Goal: Task Accomplishment & Management: Complete application form

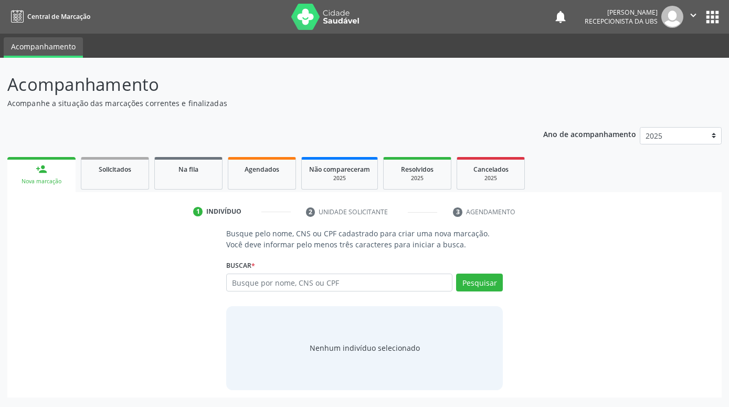
click at [318, 283] on input "text" at bounding box center [339, 282] width 226 height 18
type input "[PERSON_NAME]"
click at [481, 285] on button "Pesquisar" at bounding box center [479, 282] width 47 height 18
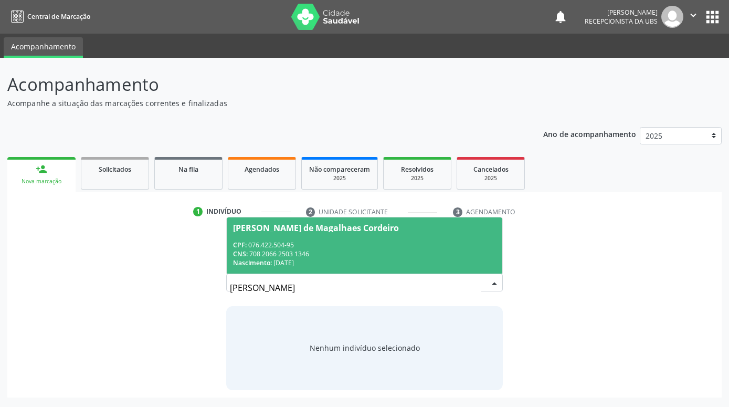
click at [373, 237] on span "[PERSON_NAME] de Magalhaes Cordeiro CPF: 076.422.504-95 CNS: 708 2066 2503 1346…" at bounding box center [365, 245] width 276 height 56
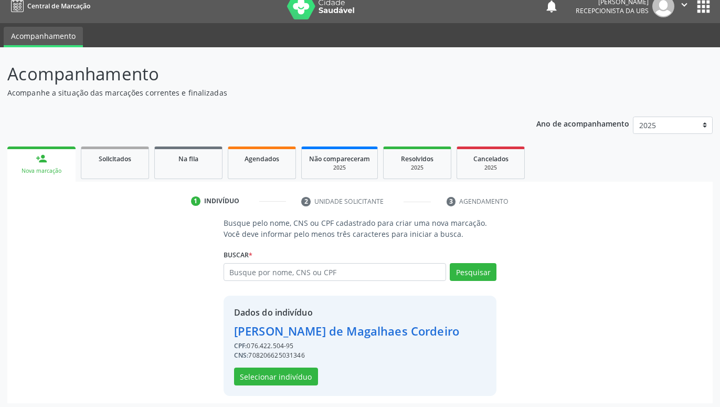
scroll to position [14, 0]
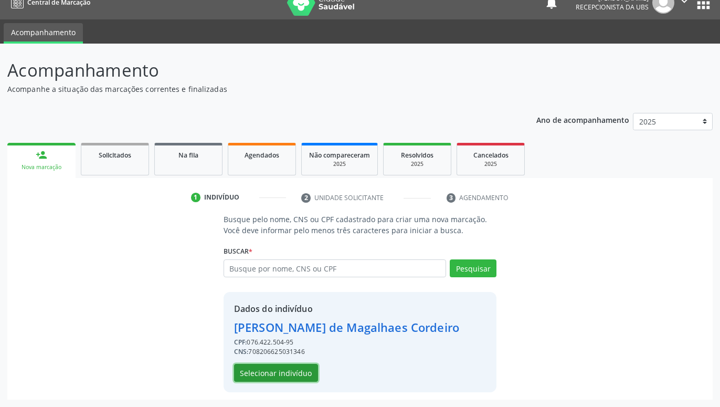
click at [299, 368] on button "Selecionar indivíduo" at bounding box center [276, 373] width 84 height 18
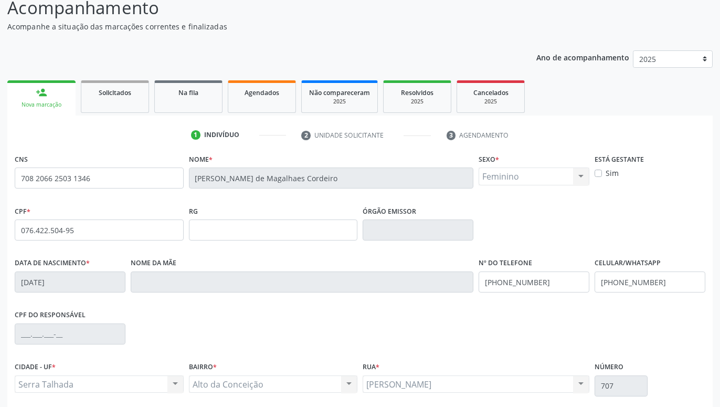
scroll to position [162, 0]
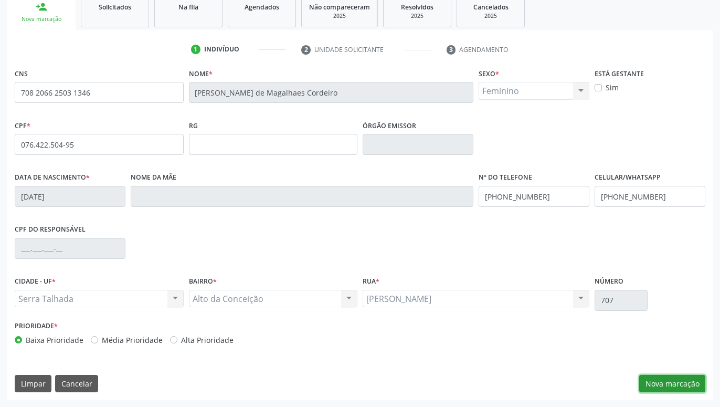
click at [676, 382] on button "Nova marcação" at bounding box center [672, 384] width 66 height 18
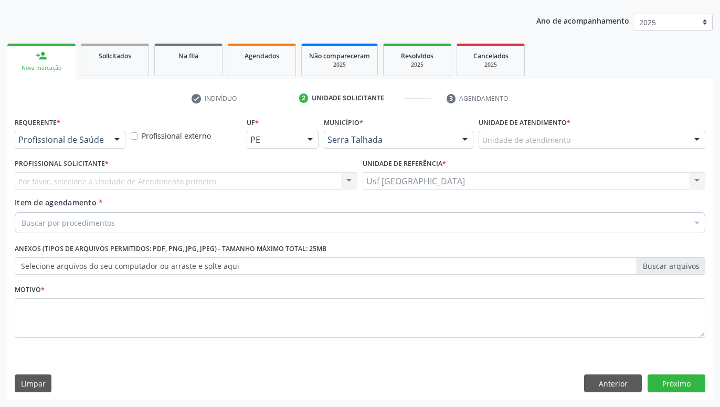
scroll to position [113, 0]
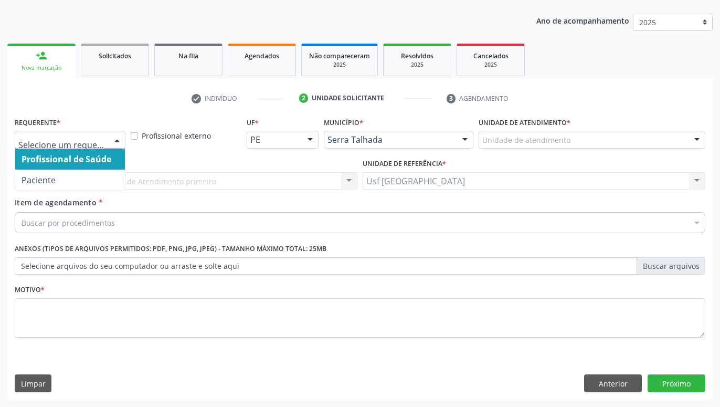
click at [113, 139] on div at bounding box center [117, 140] width 16 height 18
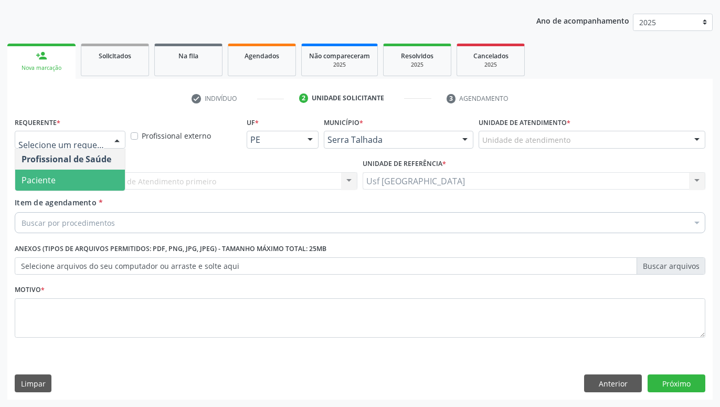
click at [80, 175] on span "Paciente" at bounding box center [70, 180] width 110 height 21
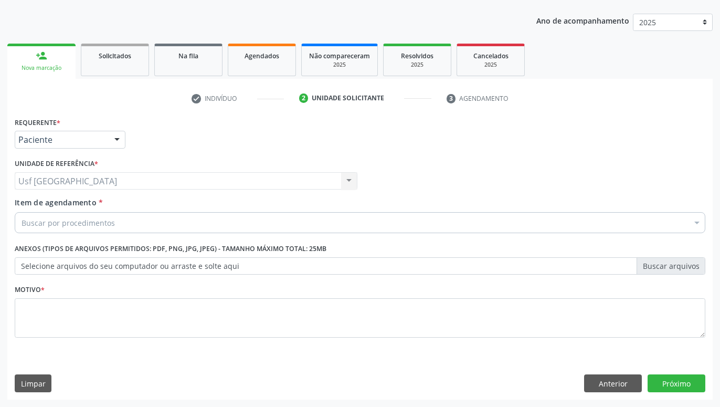
click at [120, 223] on div "Buscar por procedimentos" at bounding box center [360, 222] width 691 height 21
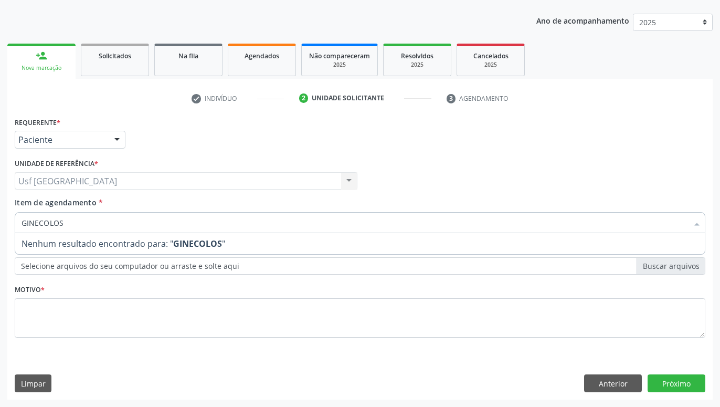
type input "GINECOLO"
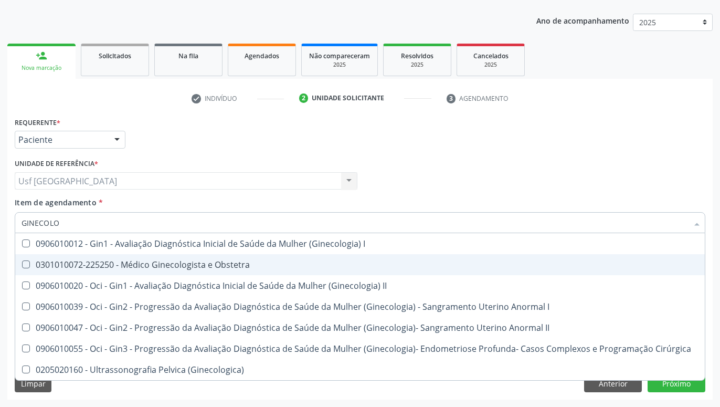
click at [196, 266] on div "0301010072-225250 - Médico Ginecologista e Obstetra" at bounding box center [360, 264] width 677 height 8
checkbox Obstetra "true"
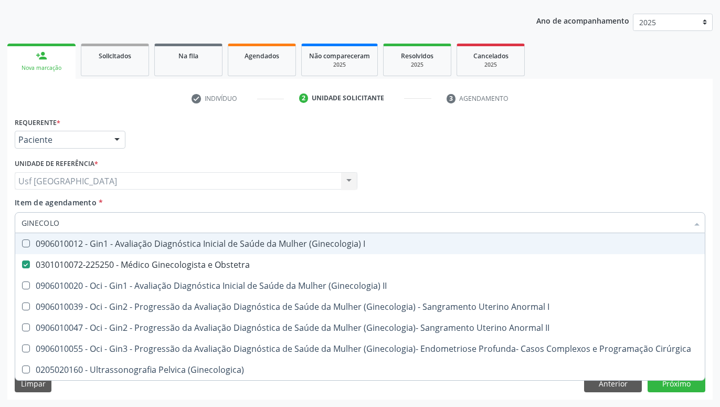
click at [450, 156] on div "Profissional Solicitante Por favor, selecione a Unidade de Atendimento primeiro…" at bounding box center [360, 176] width 696 height 41
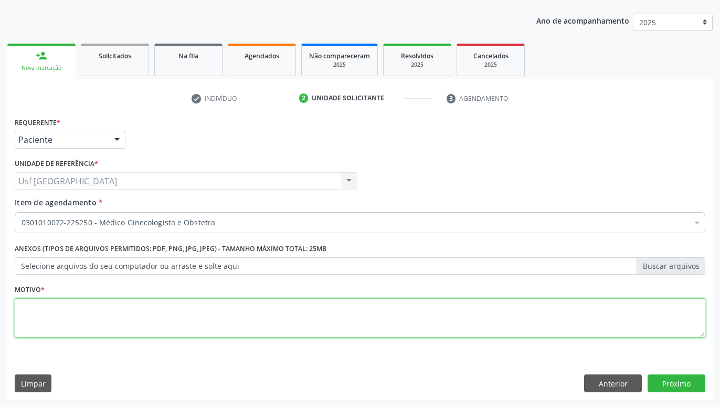
click at [356, 318] on textarea at bounding box center [360, 318] width 691 height 40
type textarea "."
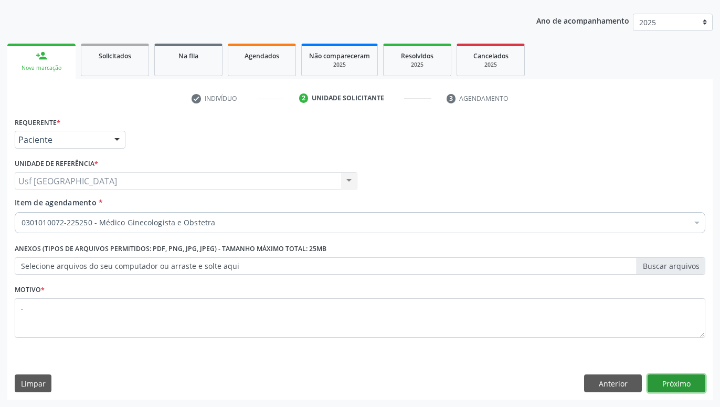
click at [667, 379] on button "Próximo" at bounding box center [677, 383] width 58 height 18
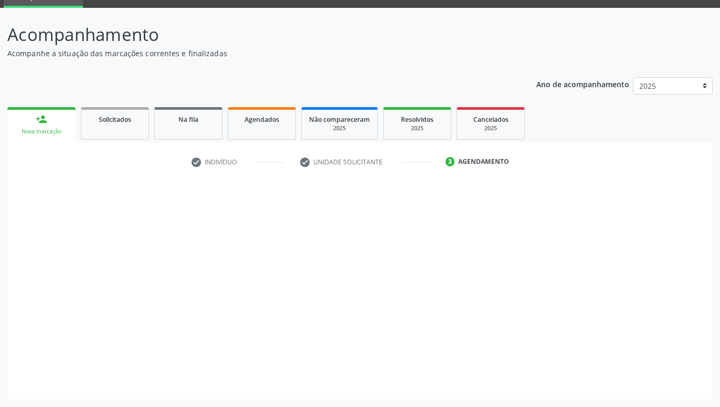
scroll to position [50, 0]
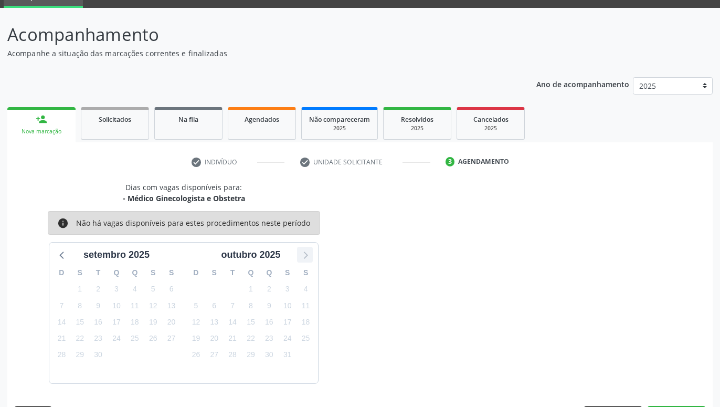
click at [307, 257] on icon at bounding box center [305, 255] width 14 height 14
click at [272, 130] on link "Agendados" at bounding box center [262, 123] width 68 height 33
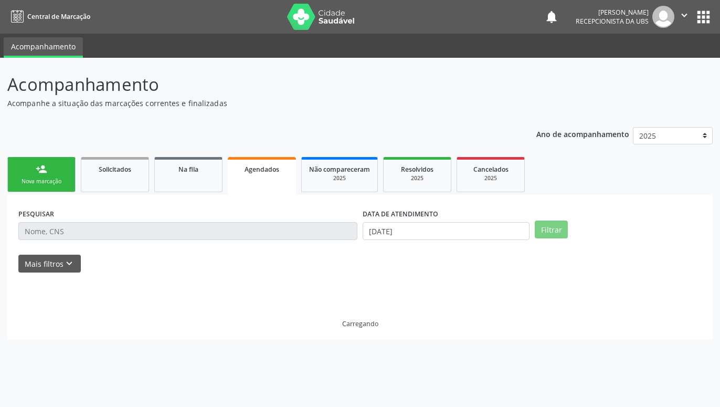
scroll to position [0, 0]
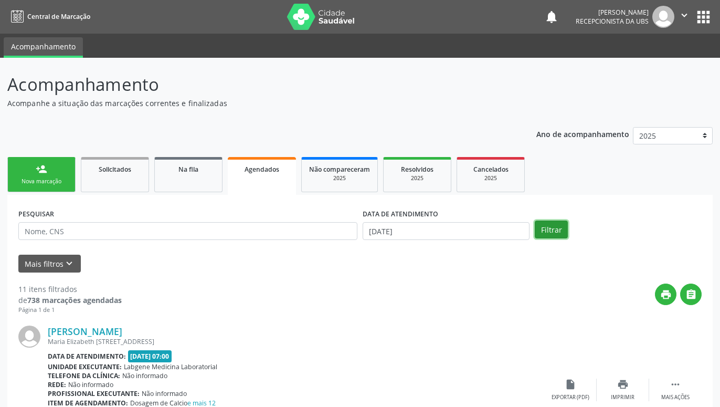
click at [557, 224] on button "Filtrar" at bounding box center [551, 229] width 33 height 18
click at [543, 228] on button "Filtrar" at bounding box center [551, 229] width 33 height 18
click at [441, 236] on input "[DATE]" at bounding box center [446, 231] width 167 height 18
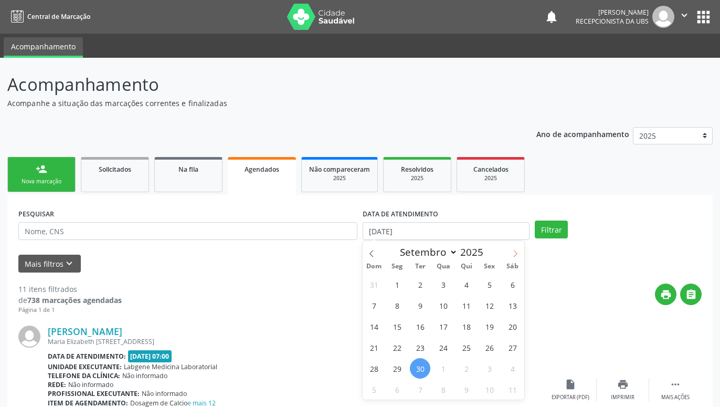
click at [516, 253] on icon at bounding box center [515, 253] width 7 height 7
select select "9"
click at [424, 325] on span "14" at bounding box center [420, 326] width 20 height 20
type input "[DATE]"
click at [416, 323] on span "14" at bounding box center [420, 326] width 20 height 20
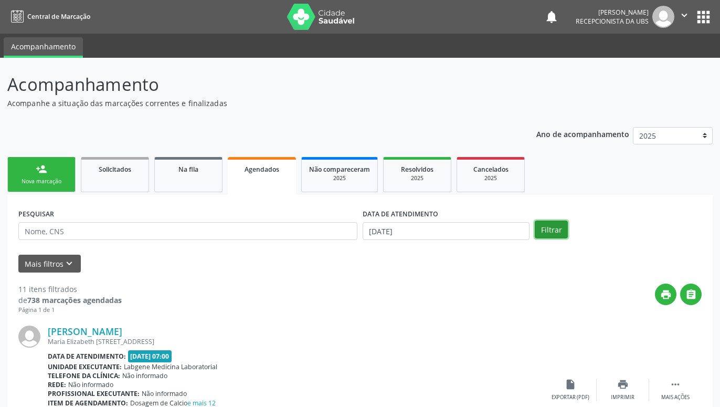
click at [549, 230] on button "Filtrar" at bounding box center [551, 229] width 33 height 18
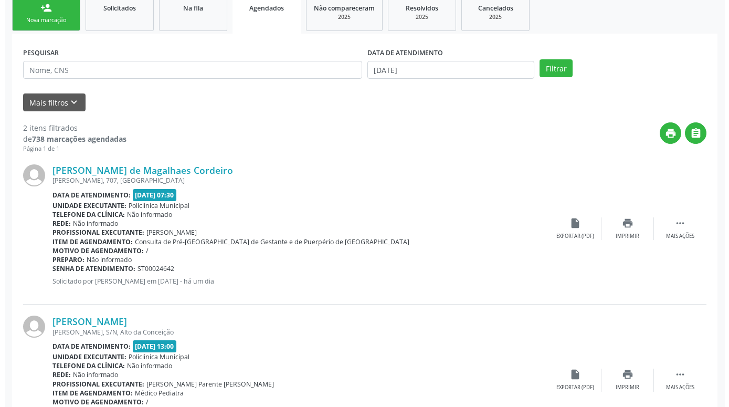
scroll to position [214, 0]
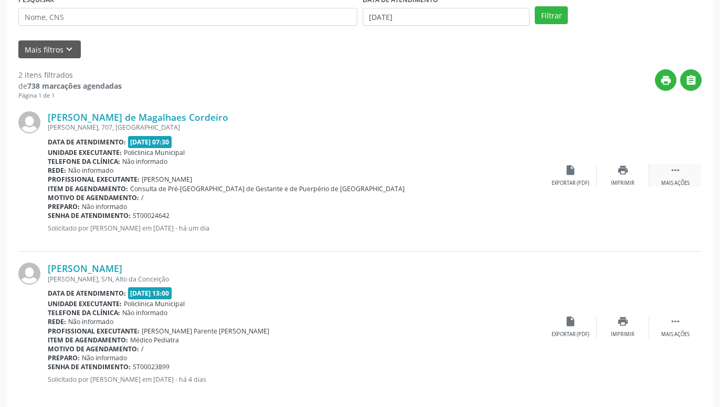
click at [663, 178] on div " Mais ações" at bounding box center [675, 175] width 52 height 23
click at [576, 175] on icon "cancel" at bounding box center [571, 170] width 12 height 12
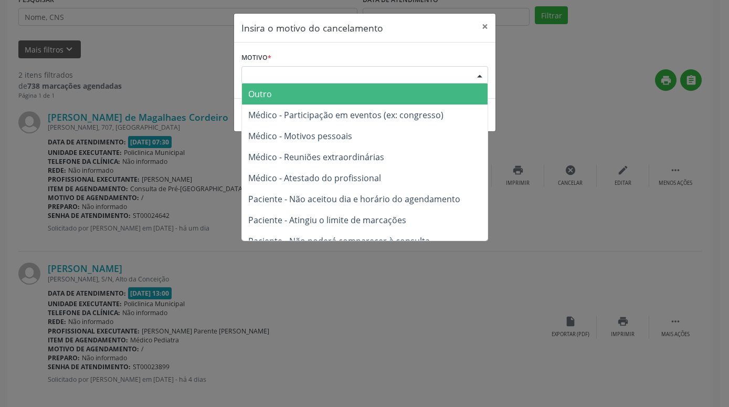
click at [459, 74] on div "Escolha o motivo" at bounding box center [364, 75] width 247 height 18
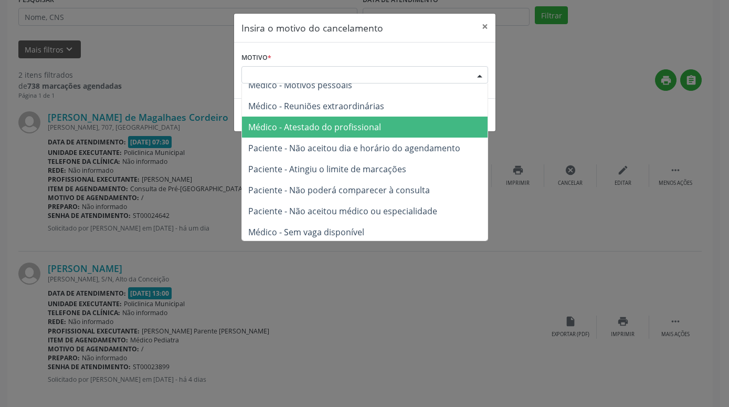
scroll to position [53, 0]
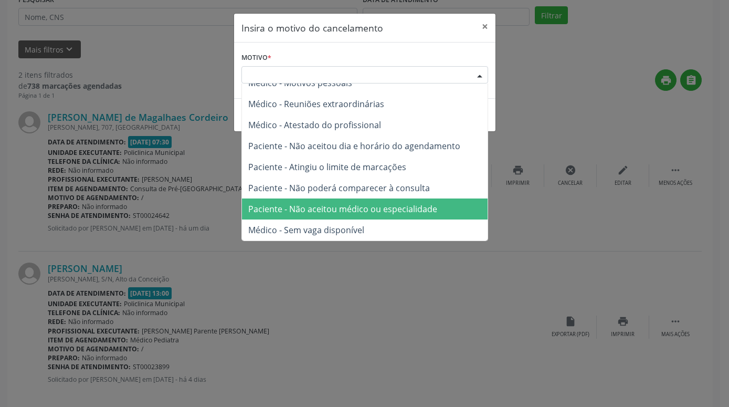
click at [356, 207] on span "Paciente - Não aceitou médico ou especialidade" at bounding box center [342, 209] width 189 height 12
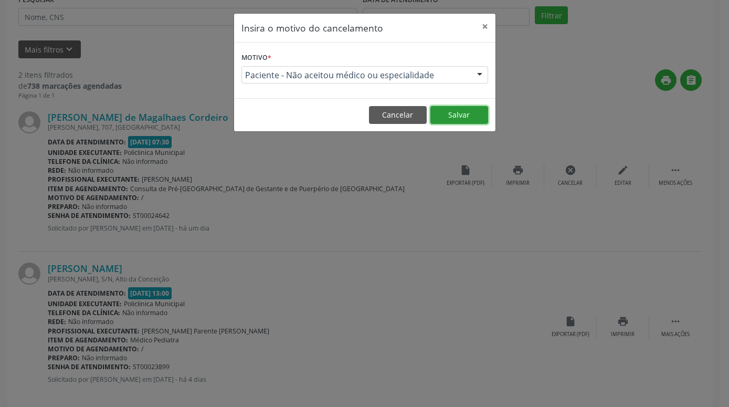
click at [457, 108] on button "Salvar" at bounding box center [459, 115] width 58 height 18
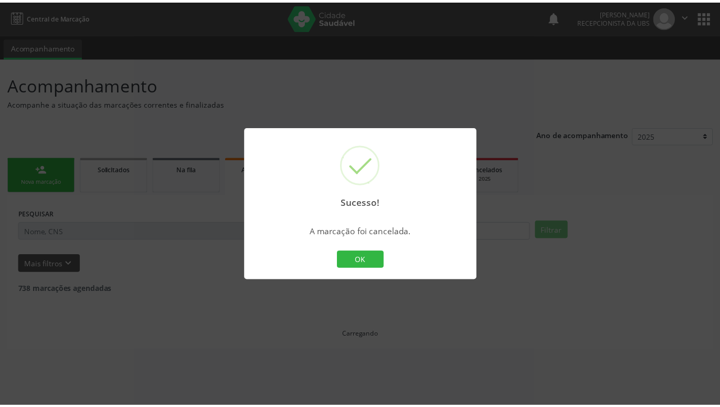
scroll to position [0, 0]
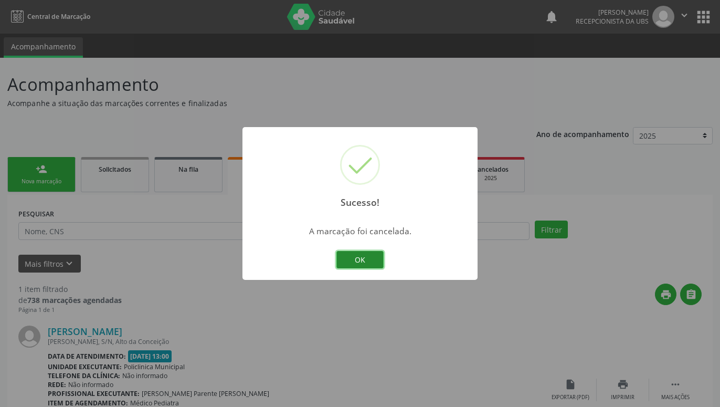
click at [361, 265] on button "OK" at bounding box center [359, 260] width 47 height 18
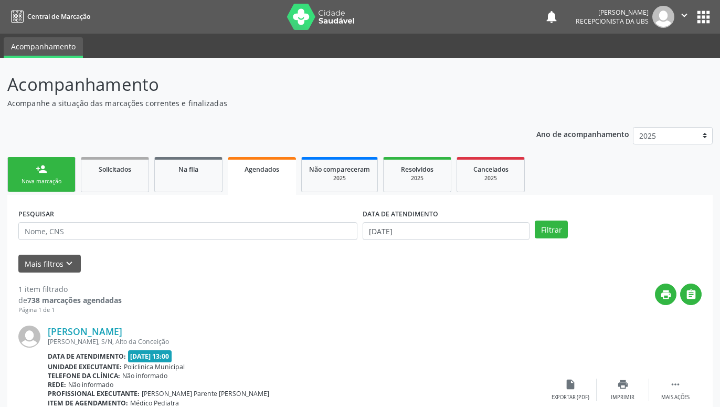
click at [29, 179] on div "Nova marcação" at bounding box center [41, 181] width 52 height 8
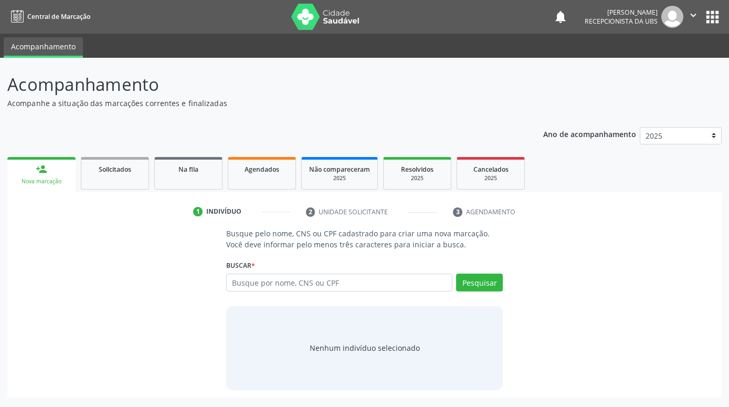
click at [50, 171] on link "person_add Nova marcação" at bounding box center [41, 174] width 68 height 35
click at [273, 290] on input "text" at bounding box center [339, 282] width 226 height 18
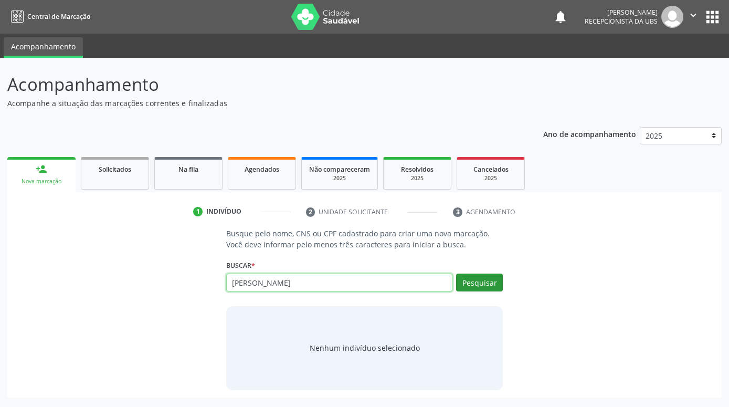
type input "[PERSON_NAME]"
click at [464, 279] on button "Pesquisar" at bounding box center [479, 282] width 47 height 18
type input "[PERSON_NAME]"
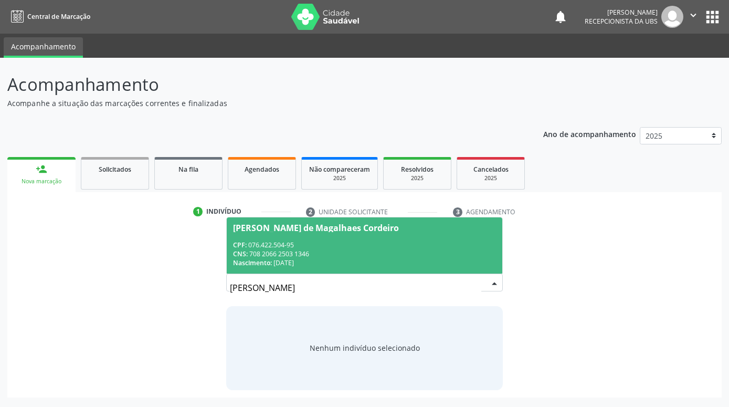
click at [421, 235] on span "[PERSON_NAME] de Magalhaes Cordeiro CPF: 076.422.504-95 CNS: 708 2066 2503 1346…" at bounding box center [365, 245] width 276 height 56
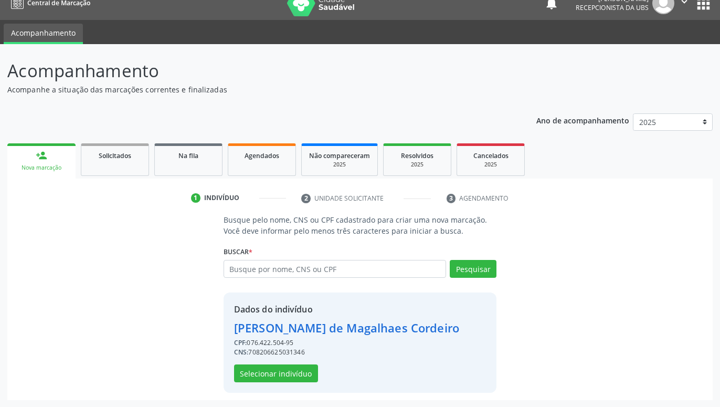
scroll to position [14, 0]
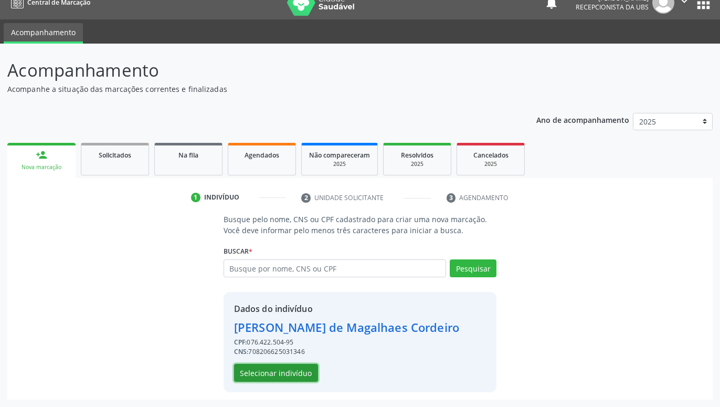
click at [308, 365] on button "Selecionar indivíduo" at bounding box center [276, 373] width 84 height 18
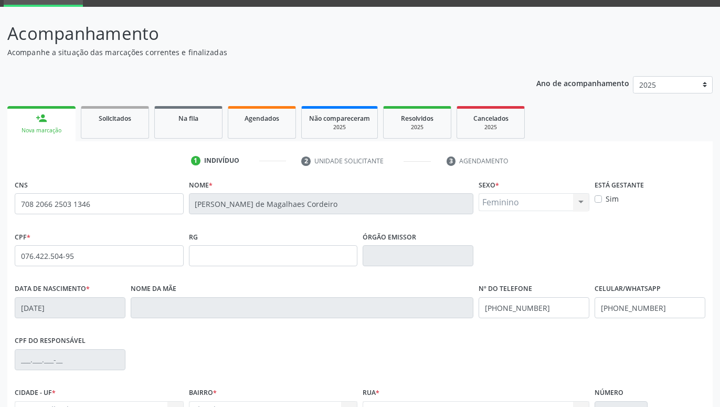
scroll to position [162, 0]
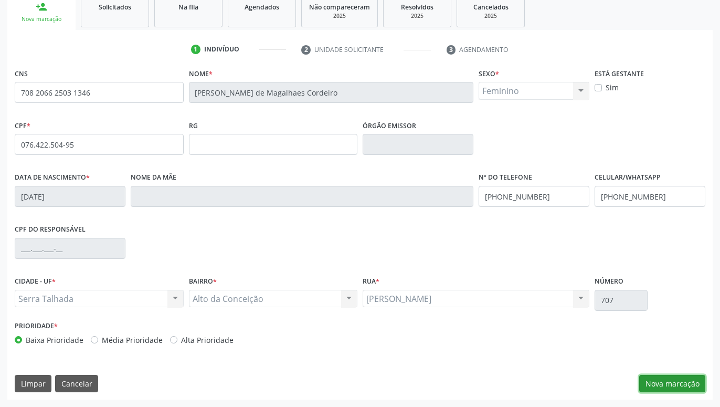
click at [661, 381] on button "Nova marcação" at bounding box center [672, 384] width 66 height 18
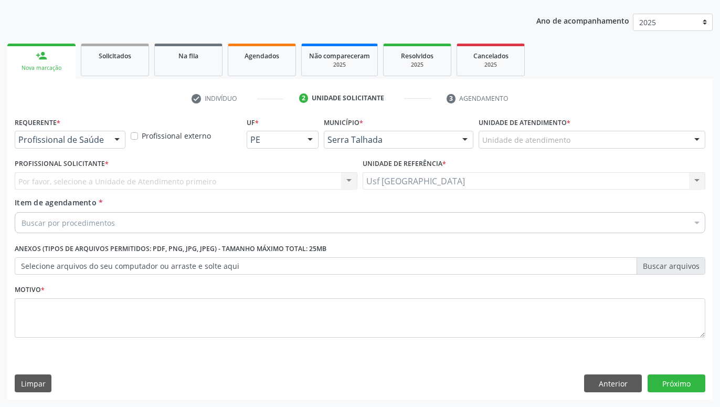
scroll to position [113, 0]
click at [122, 138] on div at bounding box center [117, 140] width 16 height 18
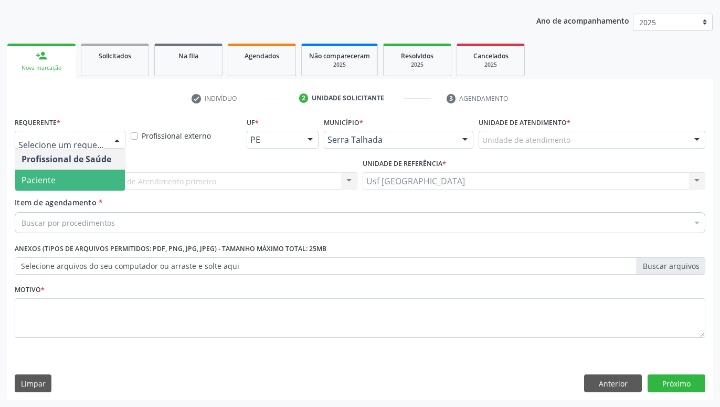
click at [92, 170] on span "Paciente" at bounding box center [70, 180] width 110 height 21
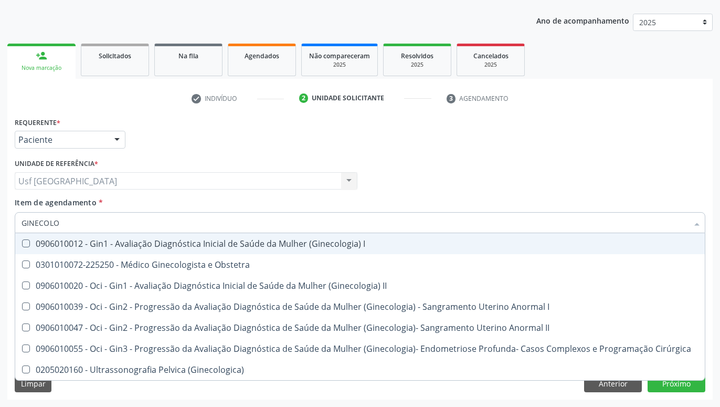
type input "GINECOLOG"
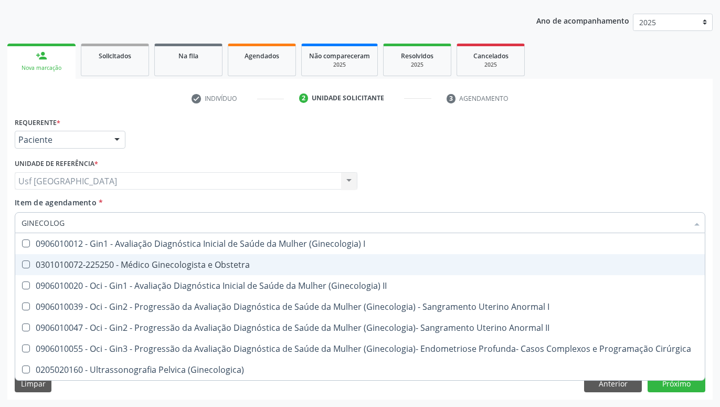
click at [103, 267] on div "0301010072-225250 - Médico Ginecologista e Obstetra" at bounding box center [360, 264] width 677 height 8
checkbox Obstetra "true"
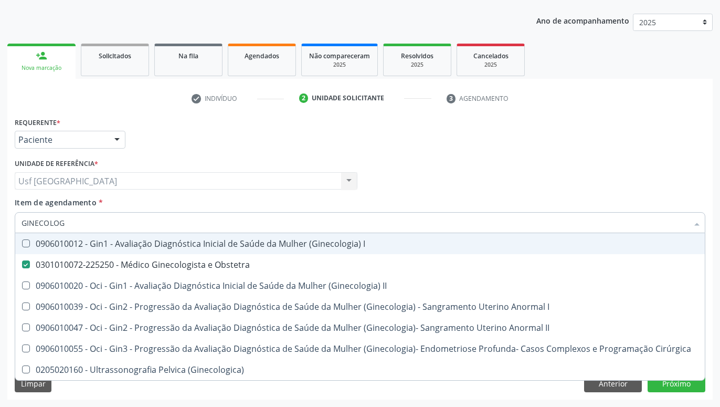
click at [197, 170] on div "Unidade de referência * Usf [GEOGRAPHIC_DATA] Usf [GEOGRAPHIC_DATA] Nenhum resu…" at bounding box center [186, 173] width 343 height 34
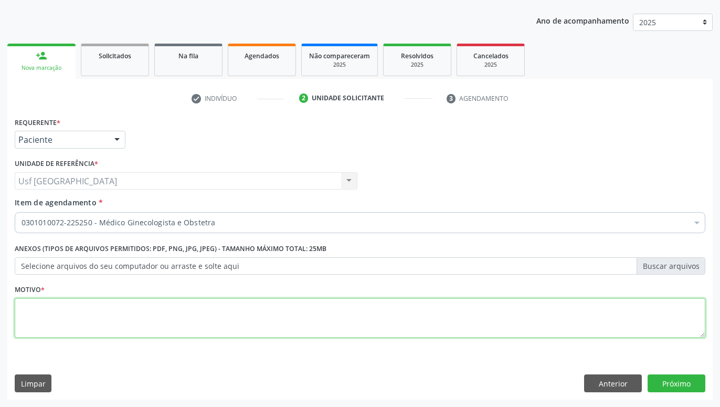
click at [213, 321] on textarea at bounding box center [360, 318] width 691 height 40
type textarea "."
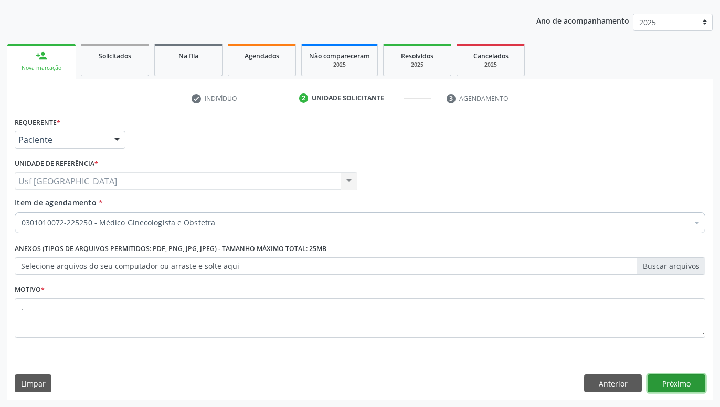
click at [670, 387] on button "Próximo" at bounding box center [677, 383] width 58 height 18
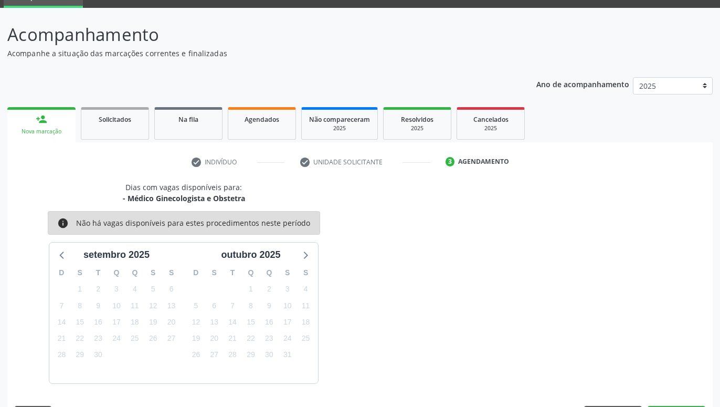
scroll to position [81, 0]
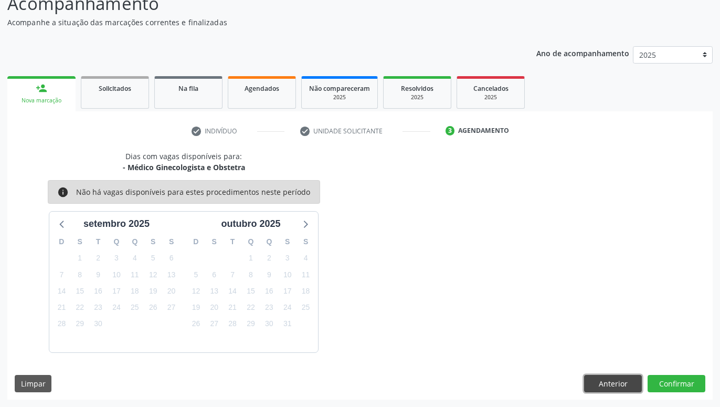
click at [622, 383] on button "Anterior" at bounding box center [613, 384] width 58 height 18
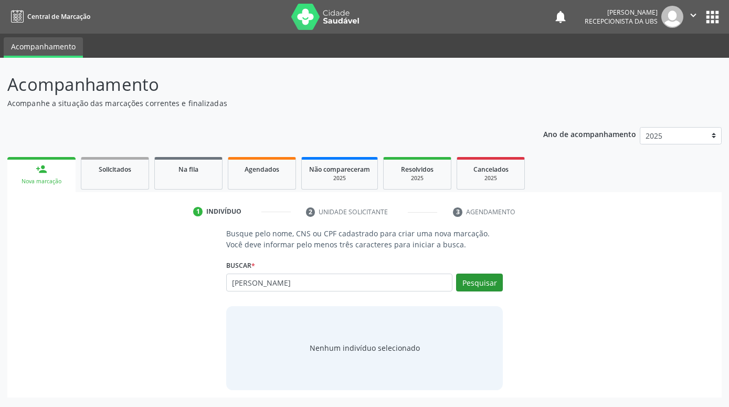
type input "Joselita de Souza Guerra"
click at [494, 286] on button "Pesquisar" at bounding box center [479, 282] width 47 height 18
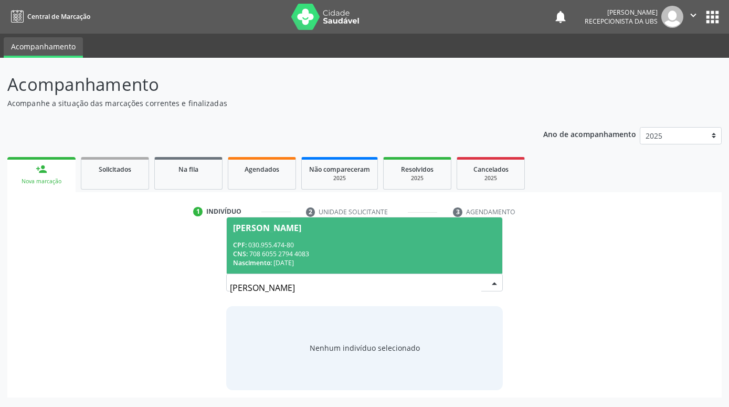
click at [461, 240] on span "Joselita de Souza Guerra CPF: 030.955.474-80 CNS: 708 6055 2794 4083 Nascimento…" at bounding box center [365, 245] width 276 height 56
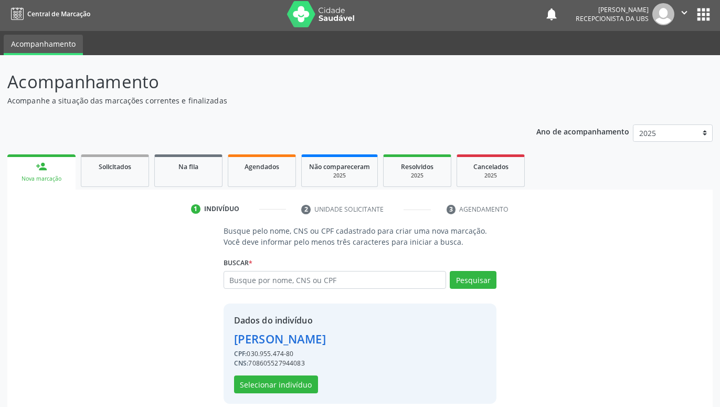
scroll to position [14, 0]
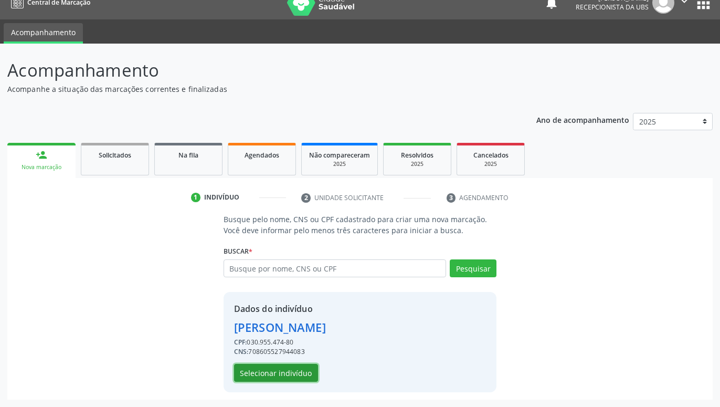
click at [307, 366] on button "Selecionar indivíduo" at bounding box center [276, 373] width 84 height 18
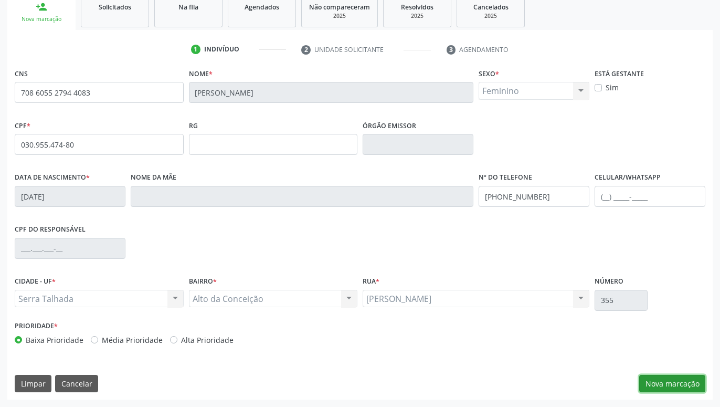
drag, startPoint x: 675, startPoint y: 377, endPoint x: 659, endPoint y: 377, distance: 15.2
click at [673, 377] on button "Nova marcação" at bounding box center [672, 384] width 66 height 18
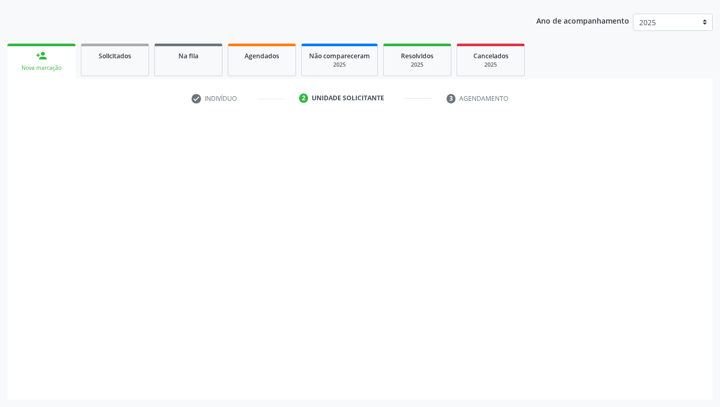
scroll to position [113, 0]
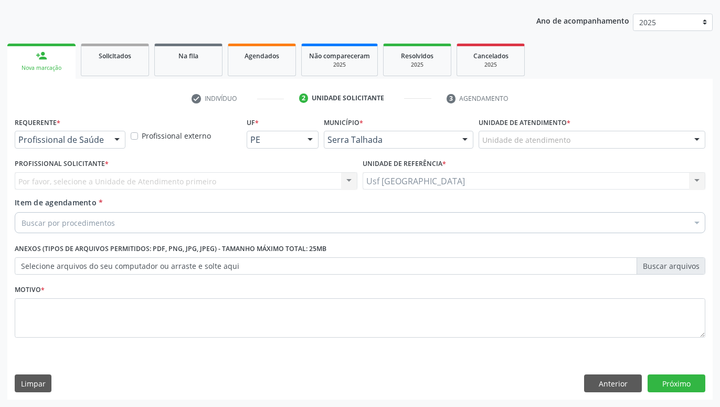
click at [117, 135] on div at bounding box center [117, 140] width 16 height 18
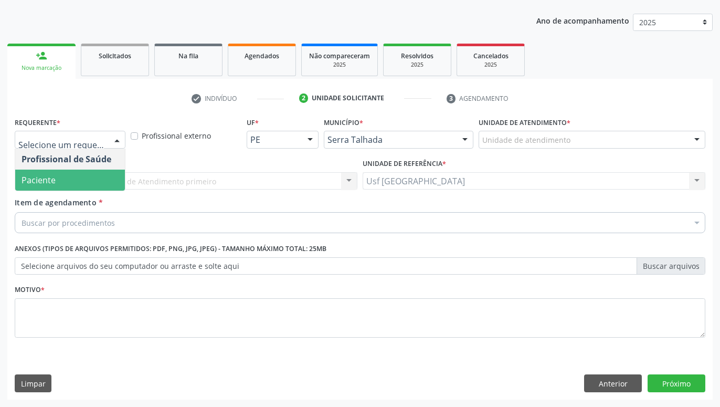
click at [94, 175] on span "Paciente" at bounding box center [70, 180] width 110 height 21
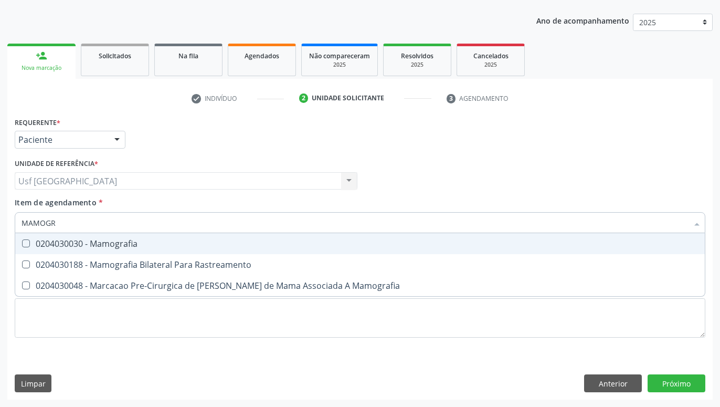
type input "MAMOGRA"
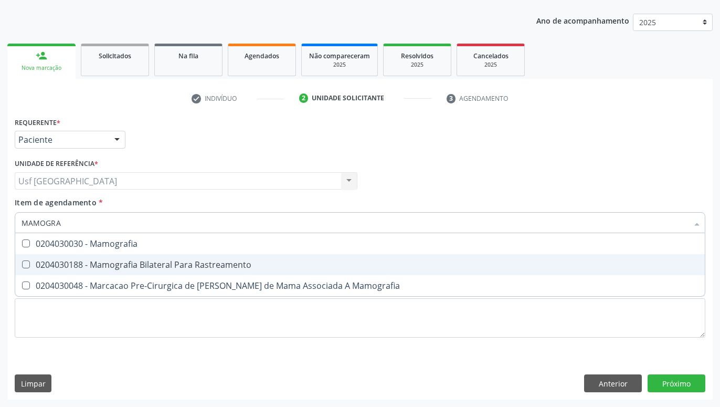
click at [78, 266] on div "0204030188 - Mamografia Bilateral Para Rastreamento" at bounding box center [360, 264] width 677 height 8
checkbox Rastreamento "true"
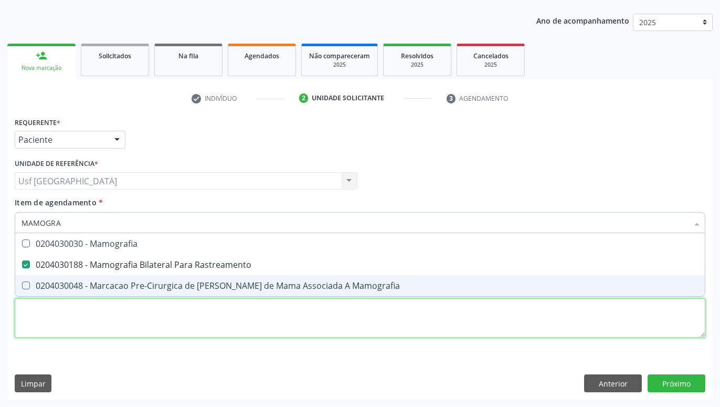
click at [98, 321] on textarea at bounding box center [360, 318] width 691 height 40
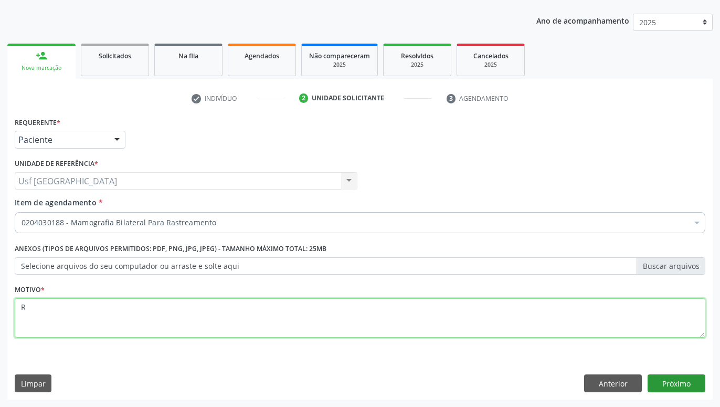
type textarea "R"
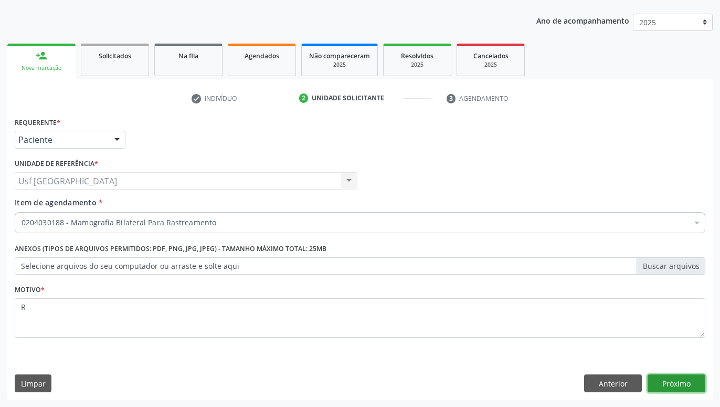
click at [680, 381] on button "Próximo" at bounding box center [677, 383] width 58 height 18
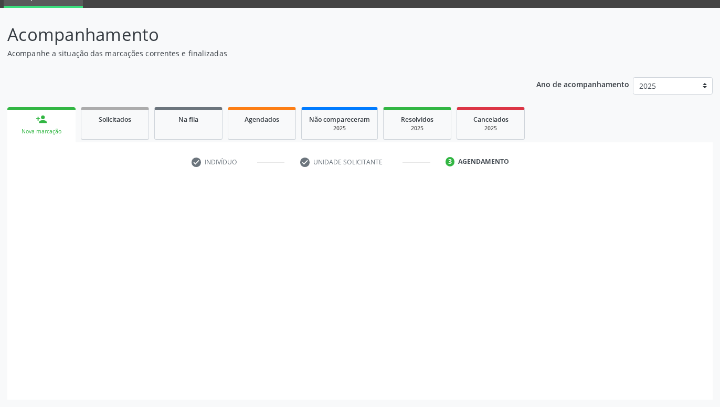
scroll to position [50, 0]
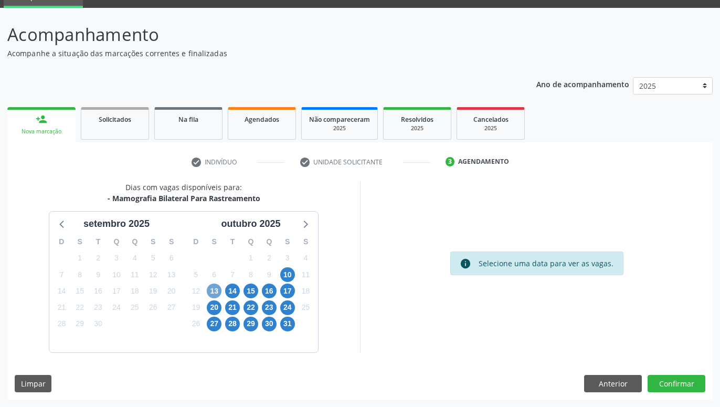
click at [217, 289] on span "13" at bounding box center [214, 290] width 15 height 15
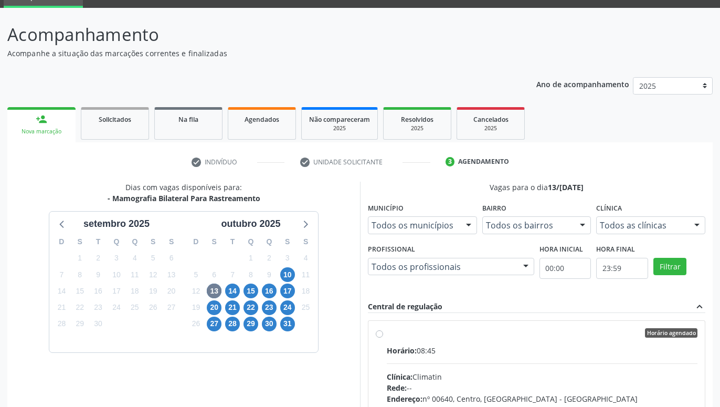
click at [387, 332] on label "Horário agendado Horário: 08:45 Clínica: Climatin Rede: -- Endereço: nº 00640, …" at bounding box center [542, 408] width 311 height 161
click at [380, 332] on input "Horário agendado Horário: 08:45 Clínica: Climatin Rede: -- Endereço: nº 00640, …" at bounding box center [379, 332] width 7 height 9
radio input "true"
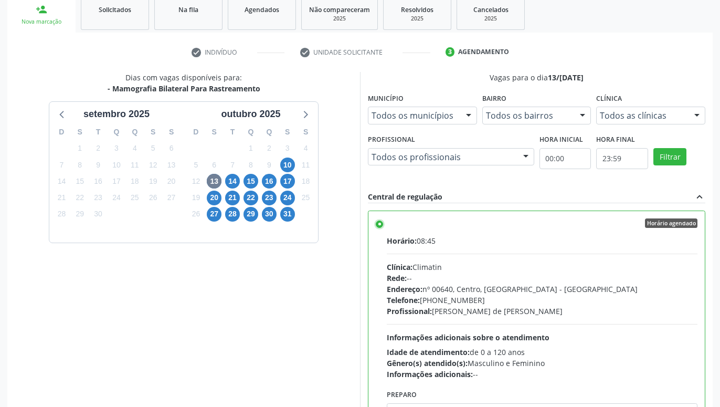
scroll to position [220, 0]
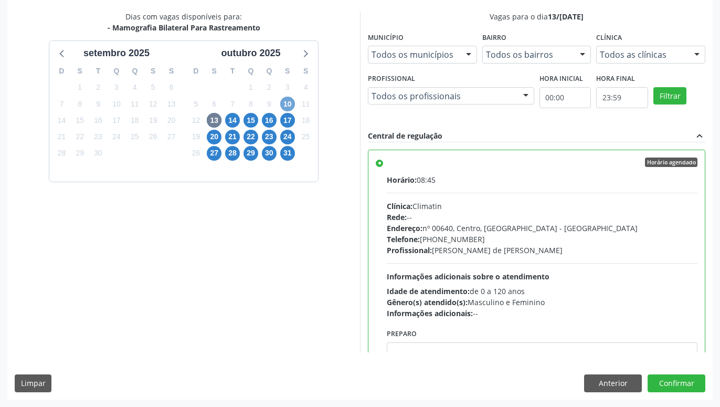
click at [283, 104] on span "10" at bounding box center [287, 104] width 15 height 15
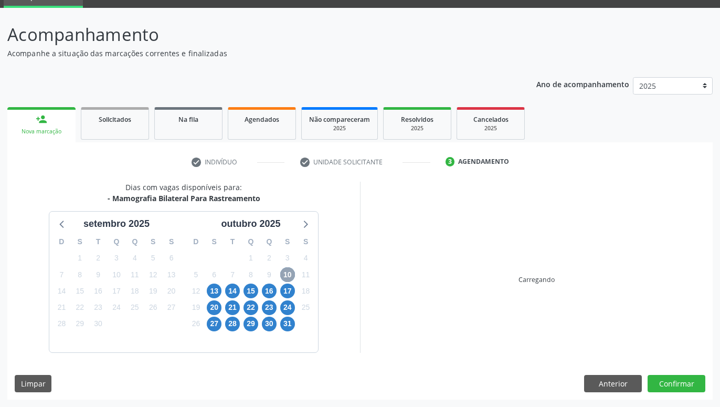
scroll to position [50, 0]
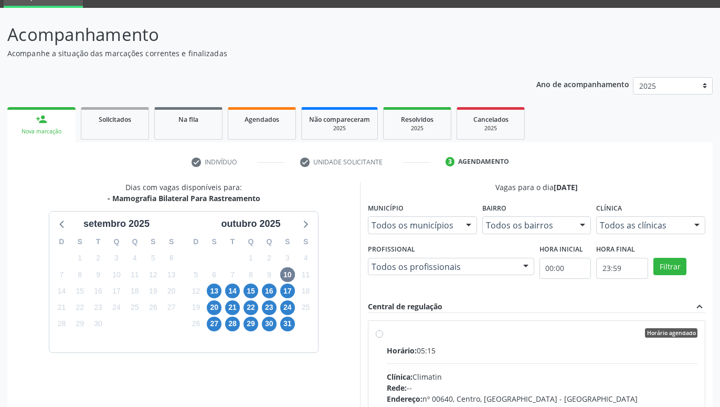
click at [382, 330] on div "Horário agendado Horário: 05:15 Clínica: Climatin Rede: -- Endereço: nº 00640, …" at bounding box center [537, 408] width 322 height 161
radio input "true"
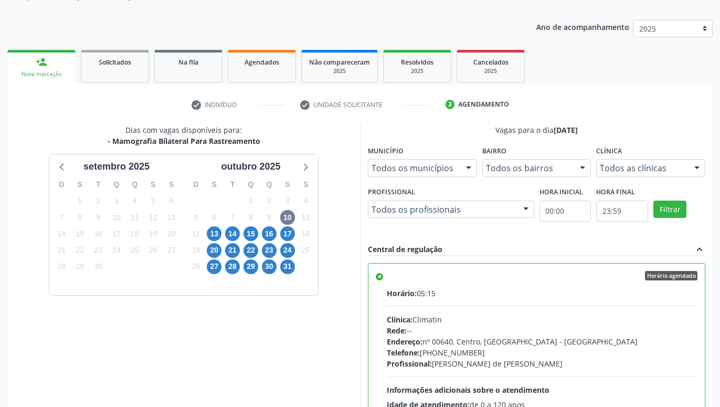
scroll to position [220, 0]
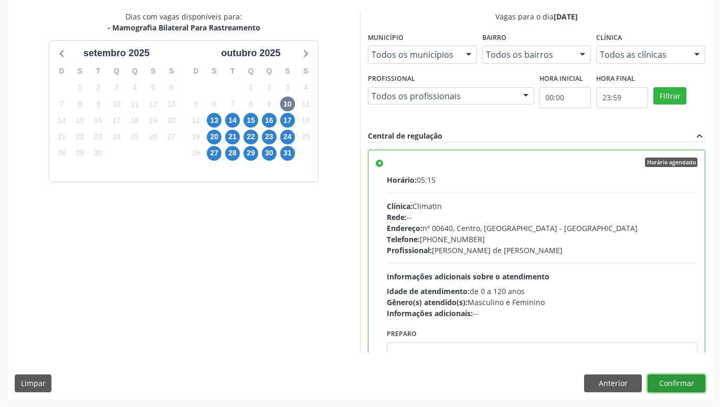
click at [664, 380] on button "Confirmar" at bounding box center [677, 383] width 58 height 18
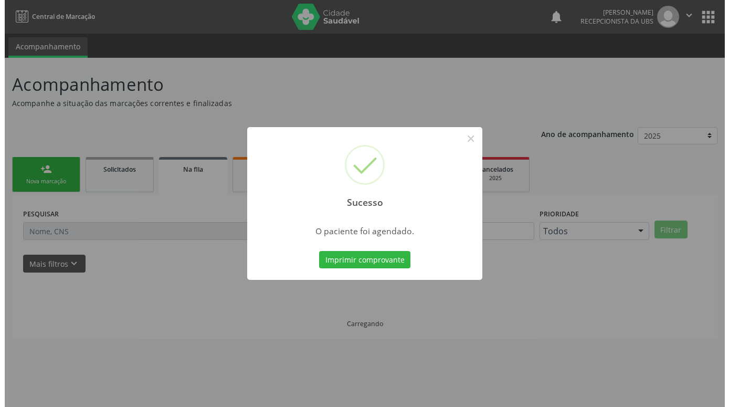
scroll to position [0, 0]
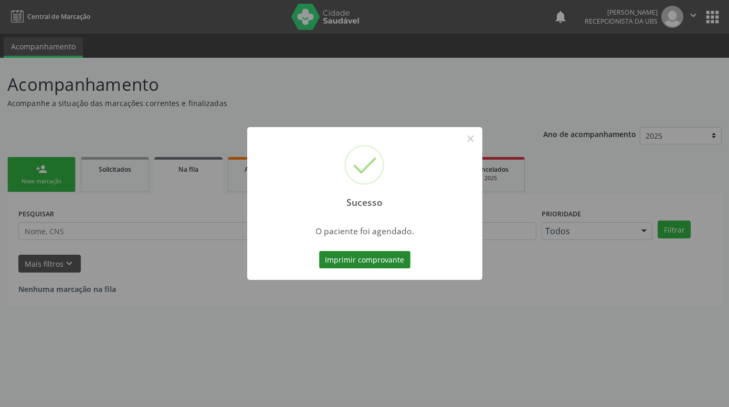
click at [373, 260] on button "Imprimir comprovante" at bounding box center [364, 260] width 91 height 18
